Goal: Task Accomplishment & Management: Manage account settings

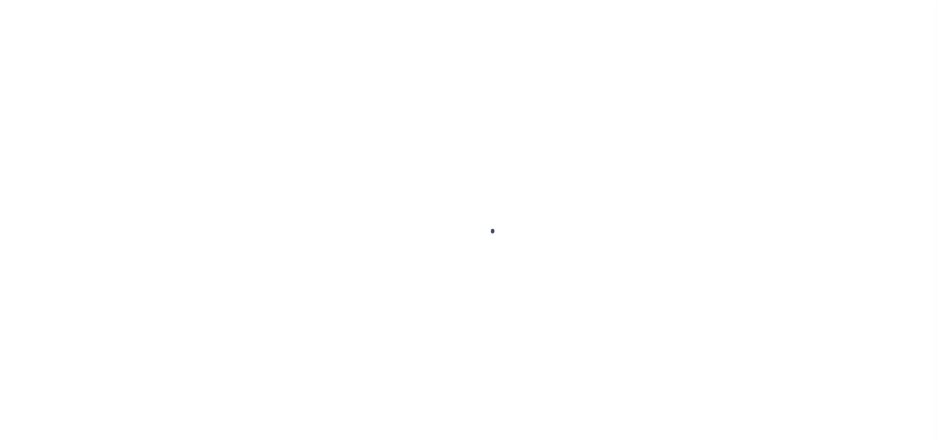
select select
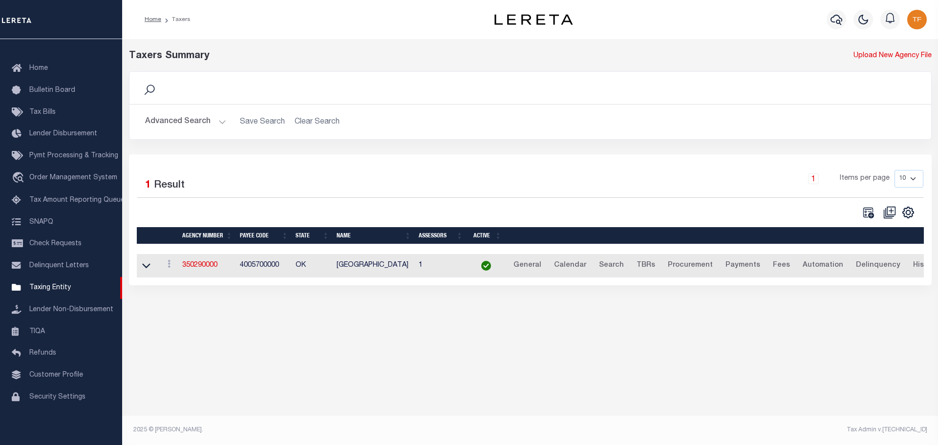
click at [221, 122] on button "Advanced Search" at bounding box center [185, 121] width 81 height 19
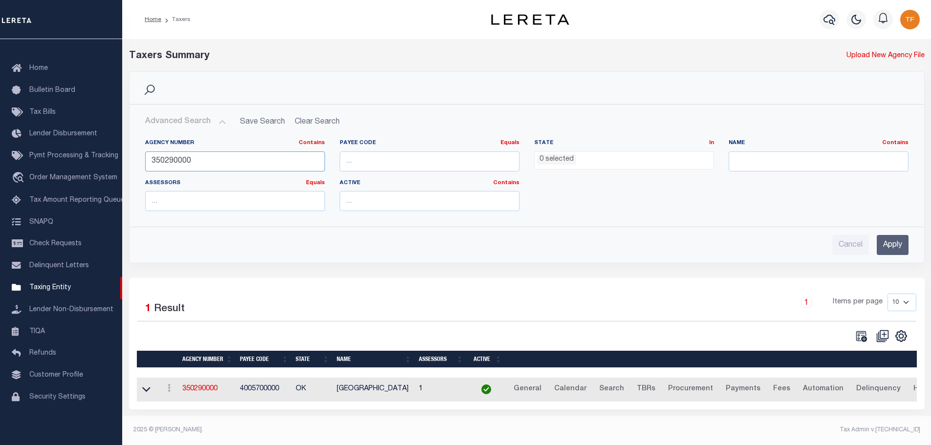
drag, startPoint x: 211, startPoint y: 161, endPoint x: 146, endPoint y: 153, distance: 65.5
click at [145, 153] on input "350290000" at bounding box center [235, 161] width 180 height 20
type input "350290000"
click at [896, 242] on input "Apply" at bounding box center [892, 245] width 32 height 20
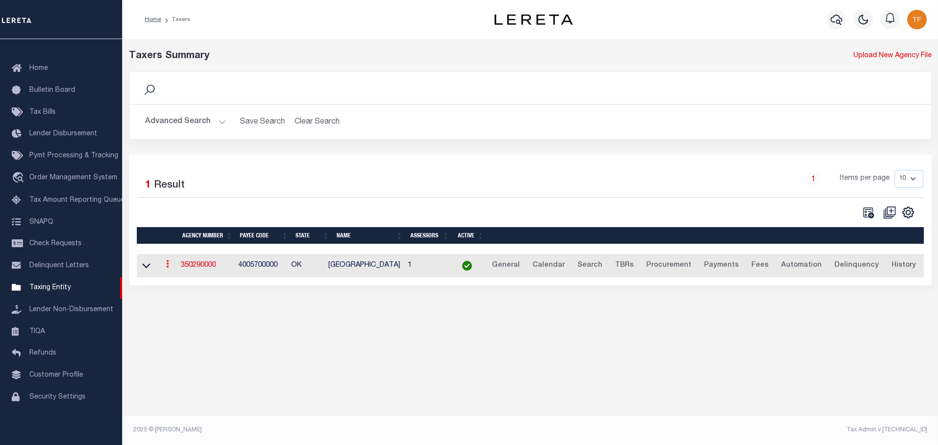
click at [167, 265] on link at bounding box center [167, 265] width 11 height 8
click at [191, 301] on link "Clone agency" at bounding box center [197, 297] width 68 height 16
type input "350290001"
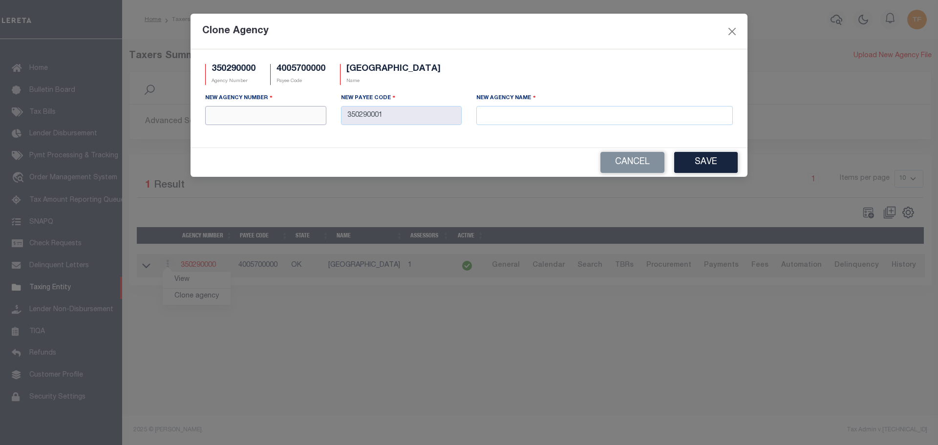
click at [265, 118] on input "text" at bounding box center [265, 115] width 121 height 19
click at [490, 120] on input "text" at bounding box center [604, 115] width 256 height 19
paste input "HARMON COUNTY MOBILE HOMES"
type input "HARMON COUNTY MOBILE HOMES"
click at [223, 119] on input "text" at bounding box center [265, 115] width 121 height 19
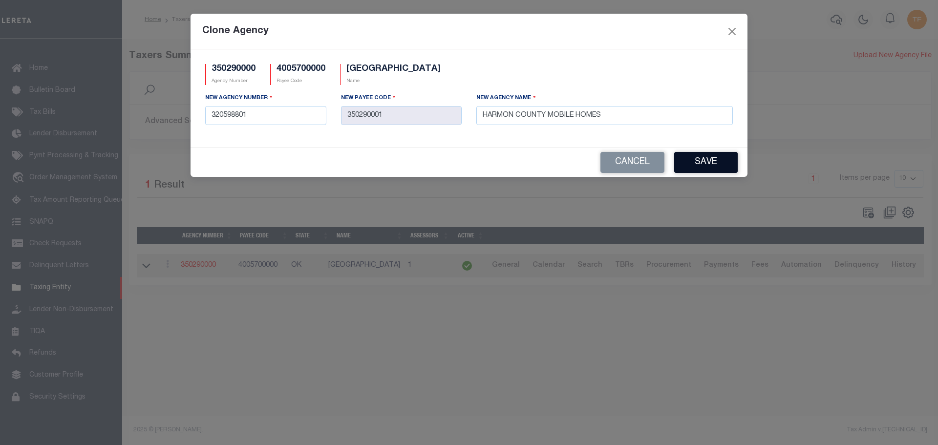
click at [715, 166] on button "Save" at bounding box center [706, 162] width 64 height 21
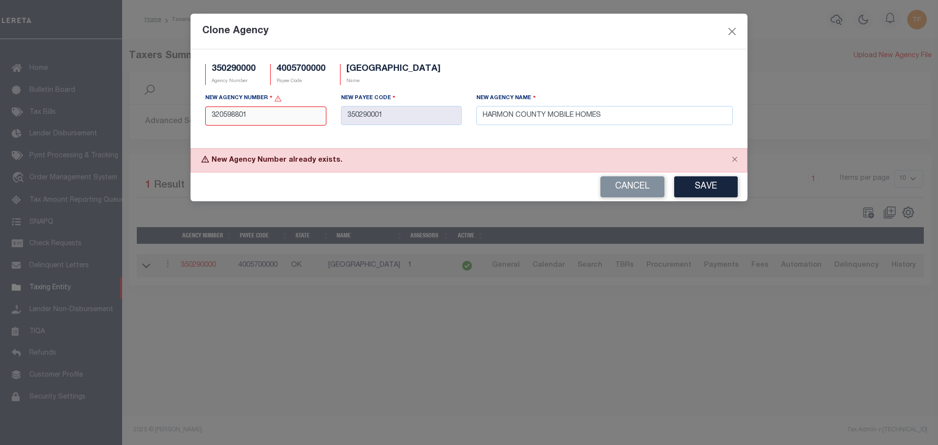
drag, startPoint x: 249, startPoint y: 118, endPoint x: 196, endPoint y: 107, distance: 53.8
click at [196, 107] on div "350290000 Agency Number 4005700000 Payee Code HARMON COUNTY Name New Agency Num…" at bounding box center [469, 98] width 557 height 99
type input "350298801"
click at [706, 185] on button "Save" at bounding box center [706, 186] width 64 height 21
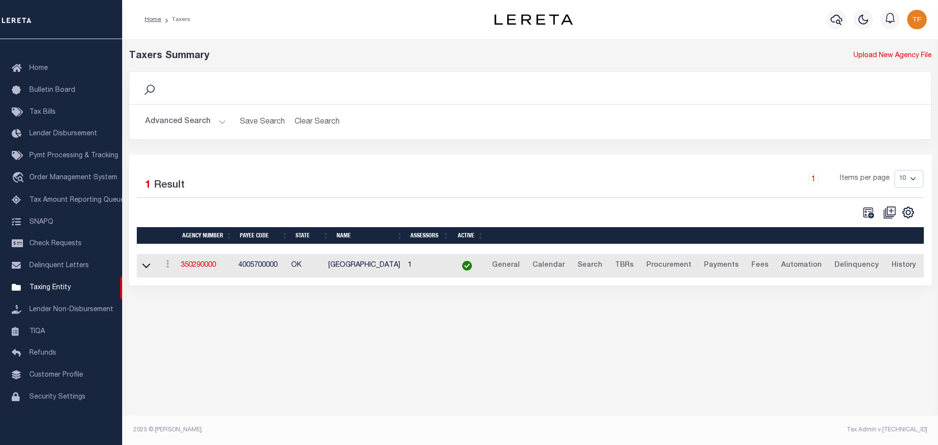
click at [219, 121] on button "Advanced Search" at bounding box center [185, 121] width 81 height 19
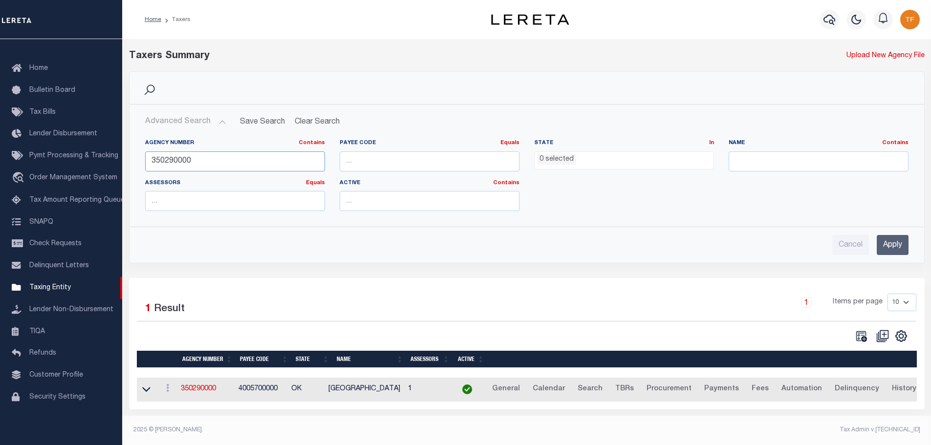
drag, startPoint x: 174, startPoint y: 158, endPoint x: 404, endPoint y: 149, distance: 230.3
click at [404, 149] on div "Agency Number Contains Contains Is 350290000 Payee Code Equals Equals Is Not Eq…" at bounding box center [527, 179] width 778 height 80
type input "350298801"
click at [893, 248] on input "Apply" at bounding box center [892, 245] width 32 height 20
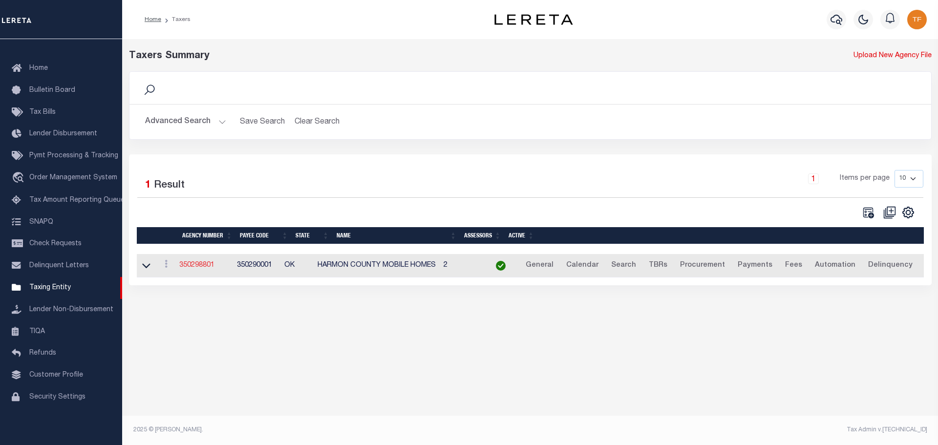
click at [207, 269] on link "350298801" at bounding box center [196, 265] width 35 height 7
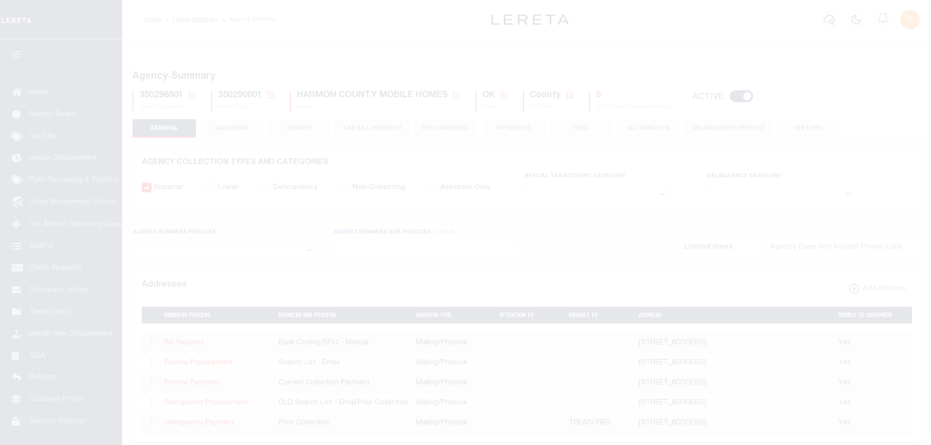
select select
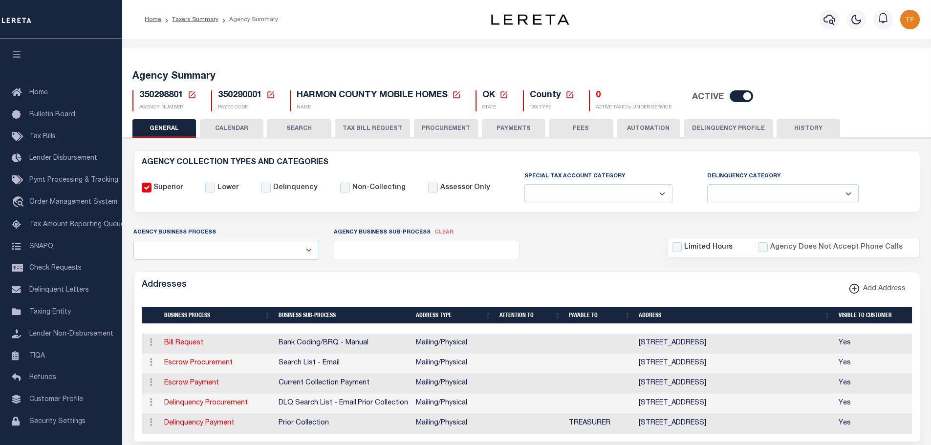
click at [570, 93] on icon at bounding box center [569, 94] width 9 height 9
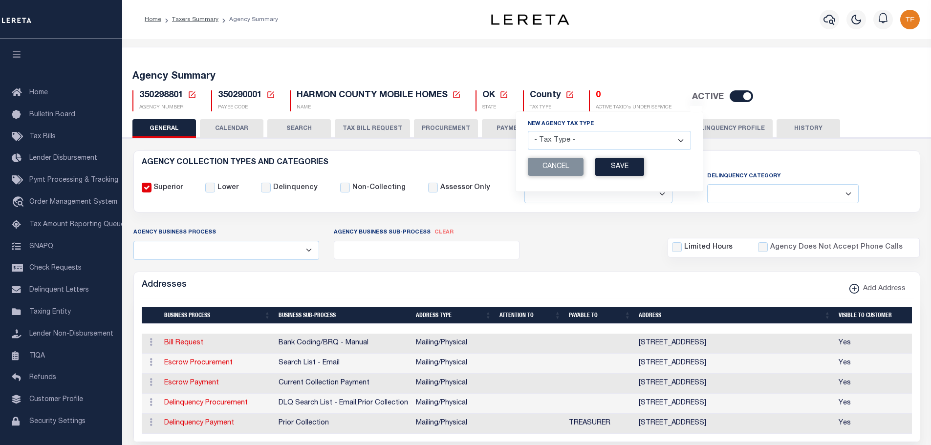
click at [668, 141] on select "- Tax Type - Assessments Bonds Borough Central Collection Agency City Conversio…" at bounding box center [609, 140] width 163 height 19
select select "52"
click at [529, 131] on select "- Tax Type - Assessments Bonds Borough Central Collection Agency City Conversio…" at bounding box center [609, 140] width 163 height 19
click at [623, 167] on button "Save" at bounding box center [619, 167] width 49 height 18
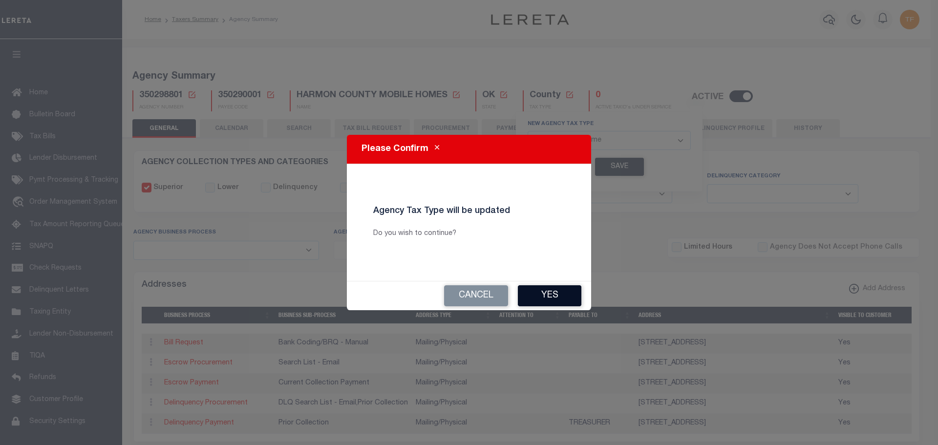
click at [562, 298] on button "Yes" at bounding box center [550, 295] width 64 height 21
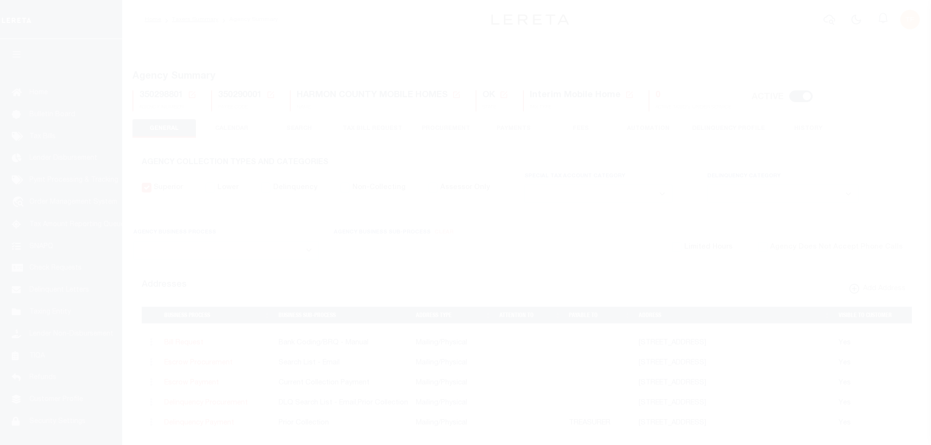
select select
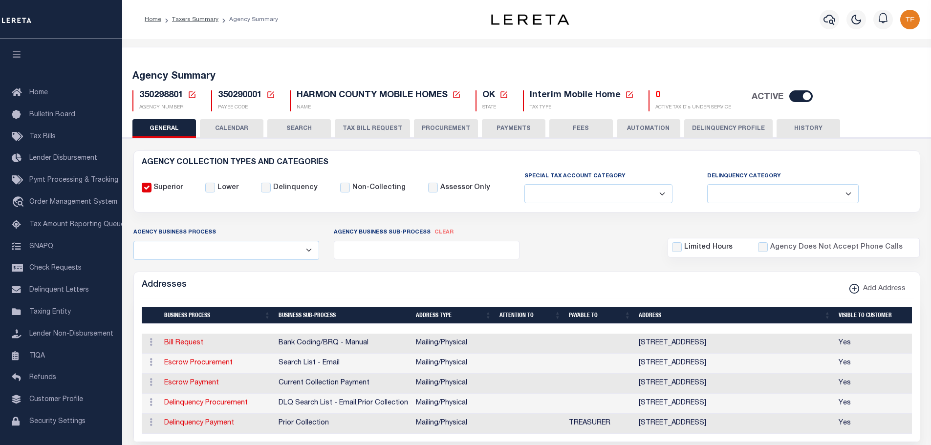
drag, startPoint x: 503, startPoint y: 125, endPoint x: 829, endPoint y: 175, distance: 329.8
click at [502, 125] on button "PAYMENTS" at bounding box center [514, 128] width 64 height 19
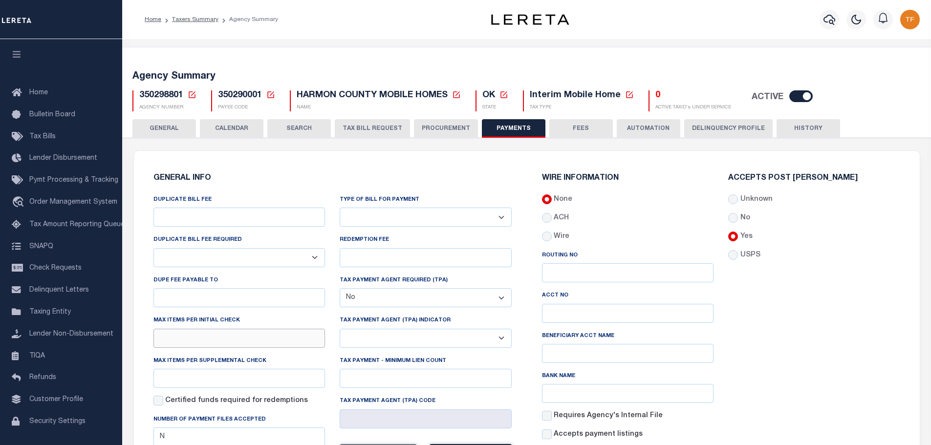
click at [230, 341] on input "text" at bounding box center [239, 338] width 172 height 19
type input "1"
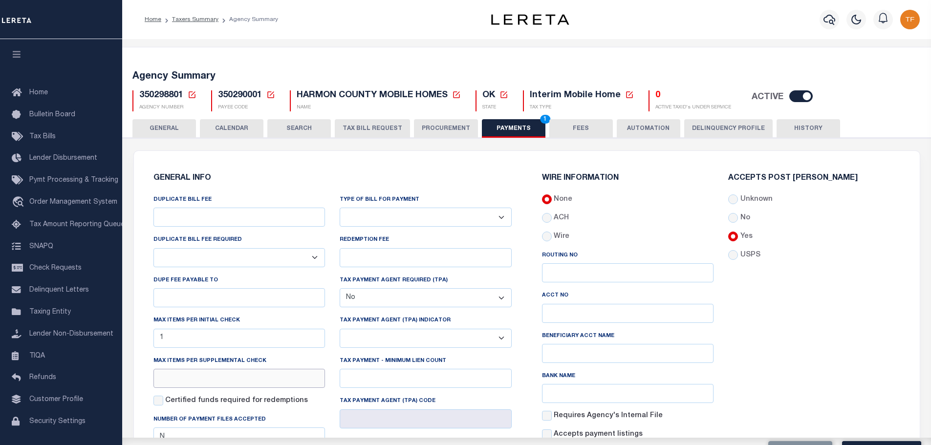
click at [183, 379] on input "text" at bounding box center [239, 378] width 172 height 19
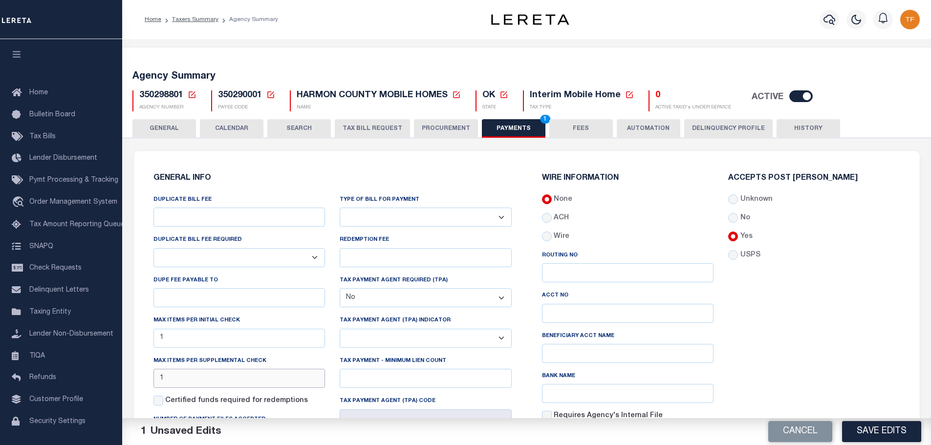
type input "1"
click at [700, 378] on div "Bank Name" at bounding box center [628, 387] width 172 height 32
click at [852, 431] on button "Save Edits" at bounding box center [881, 431] width 79 height 21
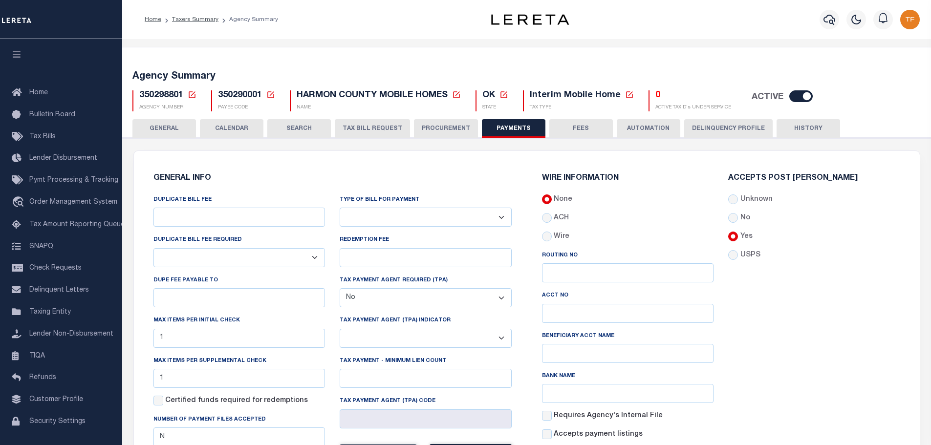
drag, startPoint x: 162, startPoint y: 126, endPoint x: 193, endPoint y: 147, distance: 37.4
click at [162, 127] on button "GENERAL" at bounding box center [164, 128] width 64 height 19
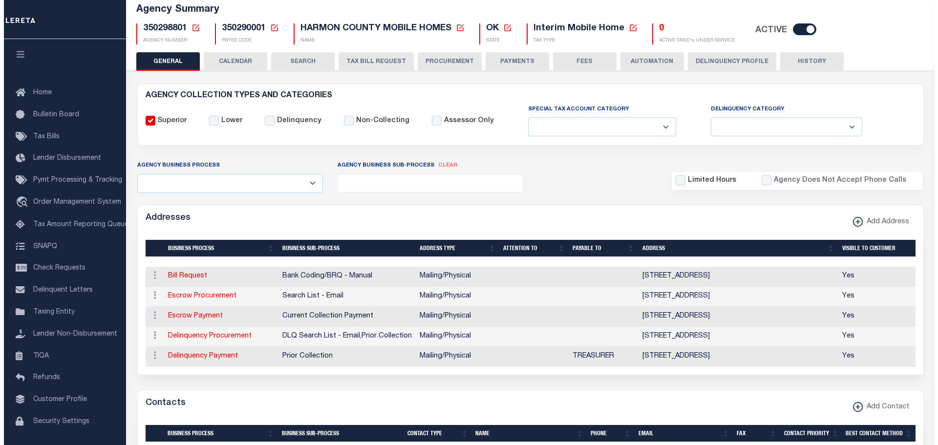
scroll to position [440, 0]
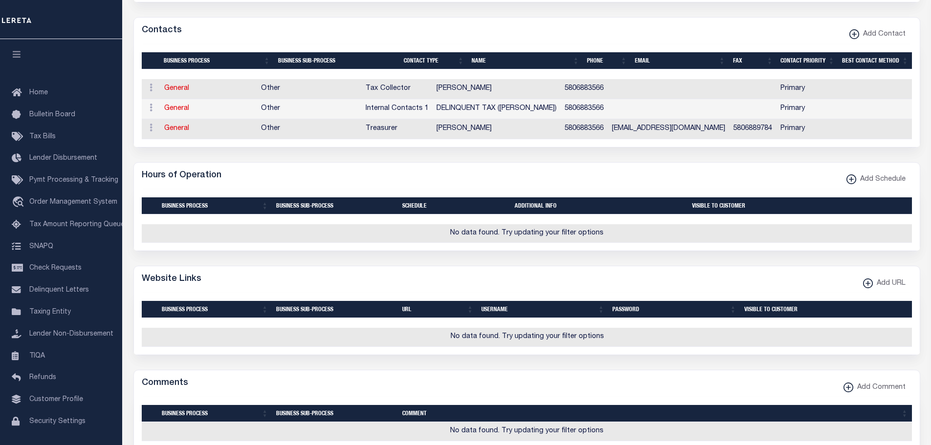
click at [869, 288] on xmlns\ "button" at bounding box center [868, 283] width 10 height 10
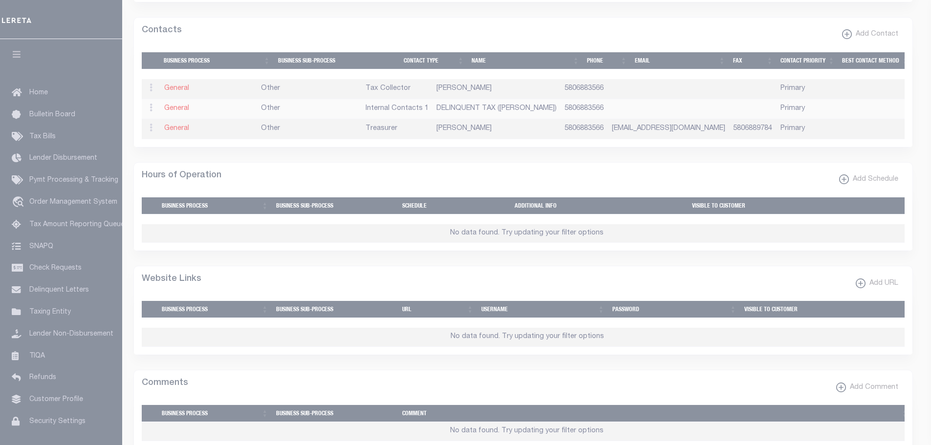
select select
checkbox input "true"
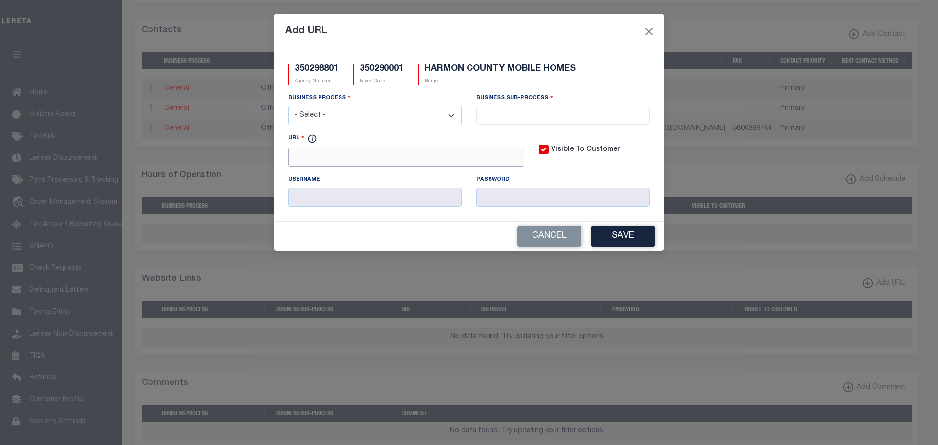
click at [317, 158] on input "URL" at bounding box center [406, 157] width 236 height 19
paste input "[DOMAIN_NAME]"
type input "[URL][DOMAIN_NAME]"
click at [446, 116] on select "- Select - All Automation Bill Request Delinquency Payment Delinquency Procurem…" at bounding box center [374, 115] width 173 height 19
select select "3"
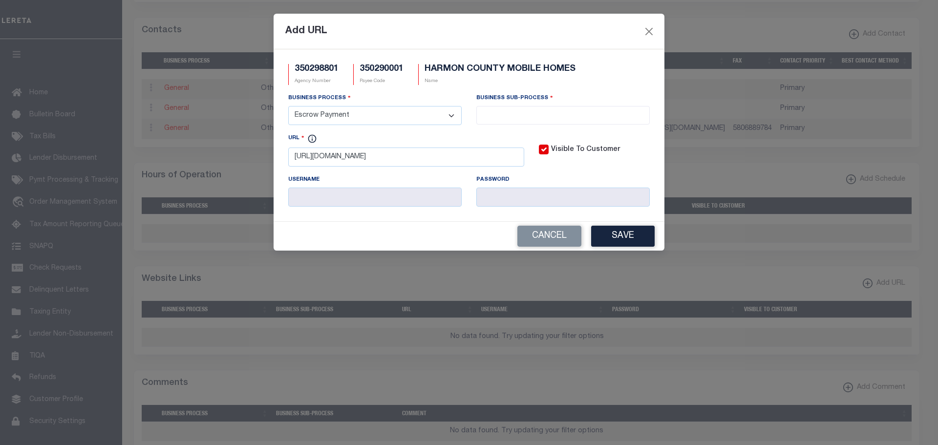
click at [288, 107] on select "- Select - All Automation Bill Request Delinquency Payment Delinquency Procurem…" at bounding box center [374, 115] width 173 height 19
click at [539, 116] on input "search" at bounding box center [563, 114] width 168 height 11
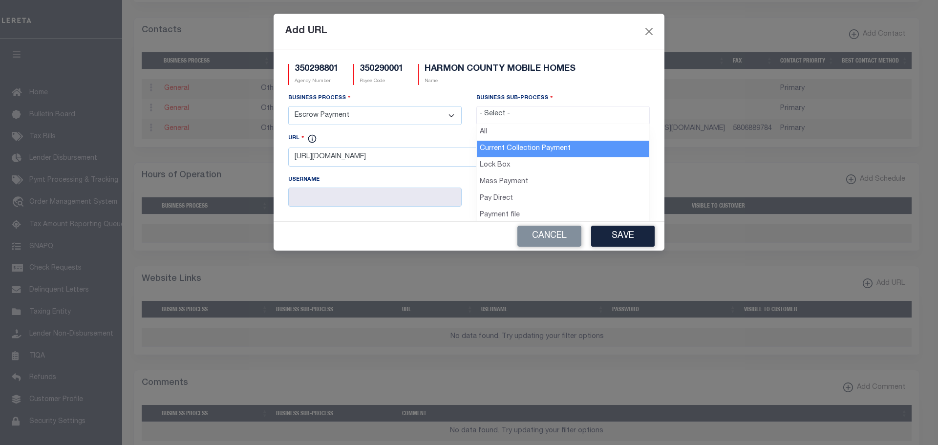
select select "11"
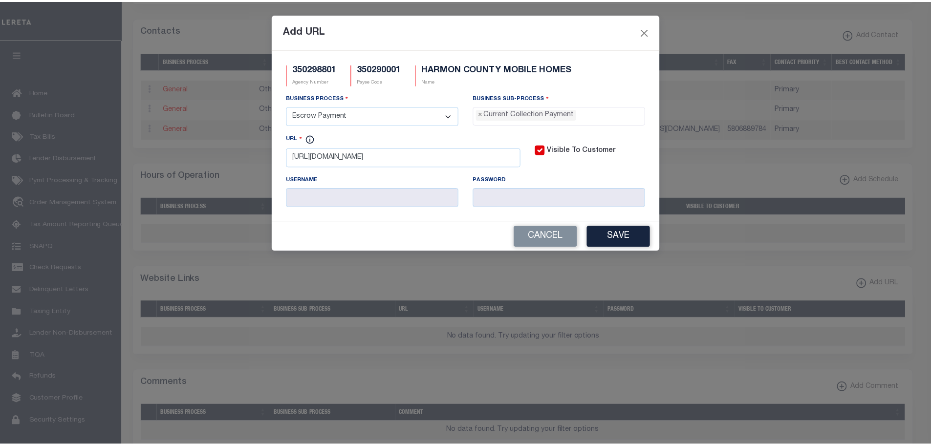
scroll to position [9, 0]
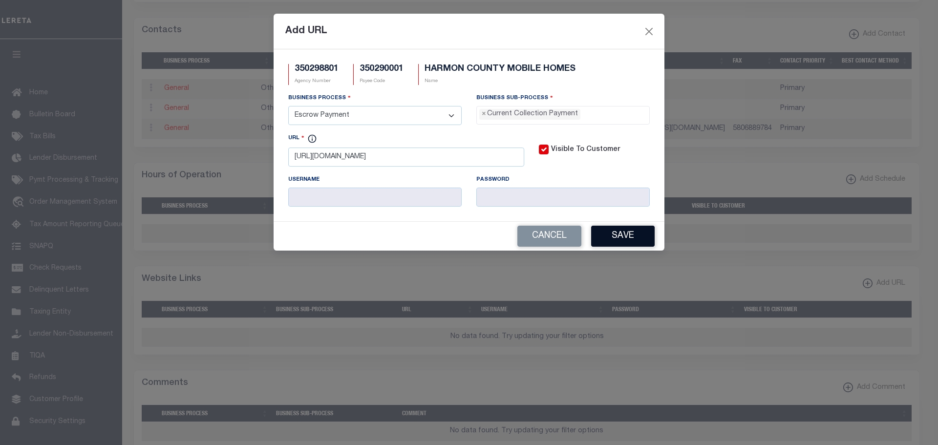
click at [613, 236] on button "Save" at bounding box center [623, 236] width 64 height 21
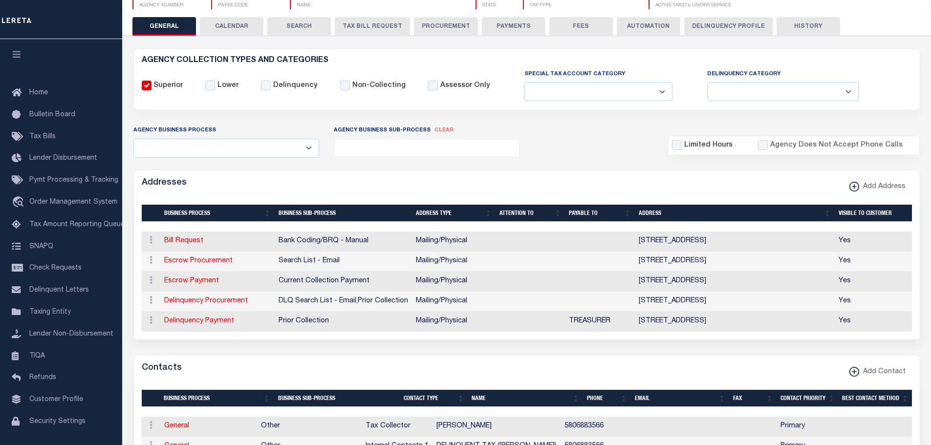
scroll to position [0, 0]
